Goal: Book appointment/travel/reservation

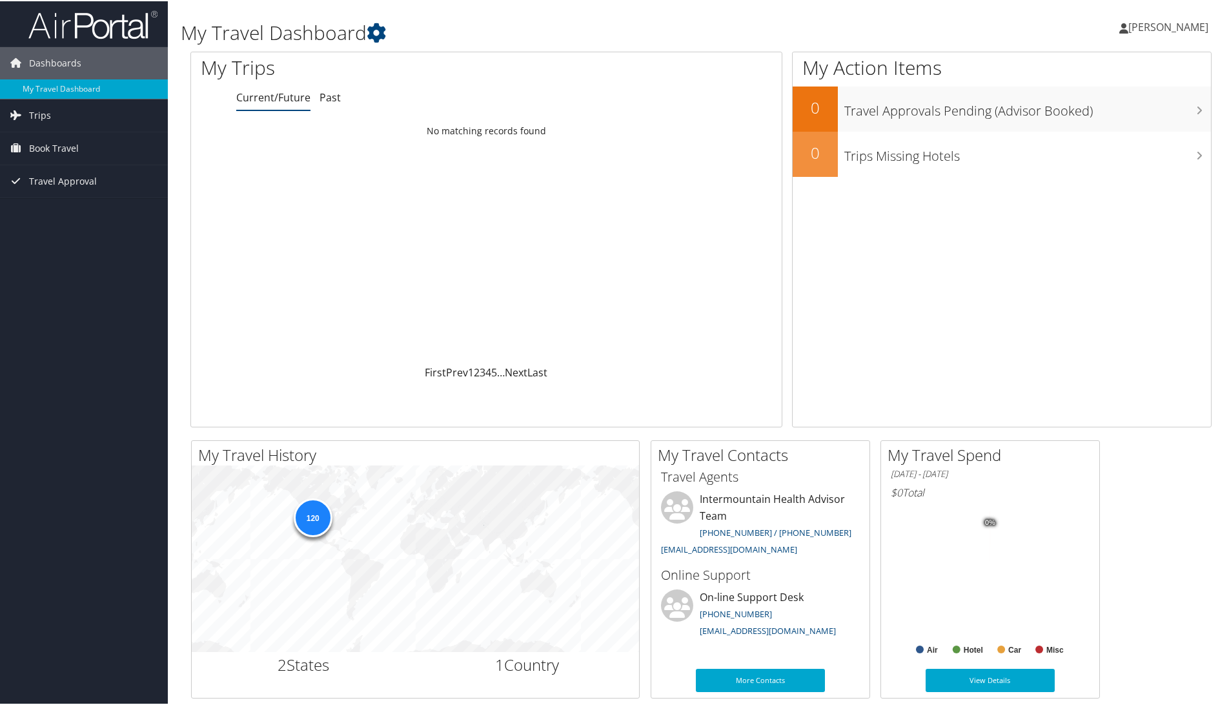
click at [39, 145] on span "Book Travel" at bounding box center [54, 147] width 50 height 32
click at [45, 210] on link "Book/Manage Online Trips" at bounding box center [84, 211] width 168 height 19
